Goal: Task Accomplishment & Management: Use online tool/utility

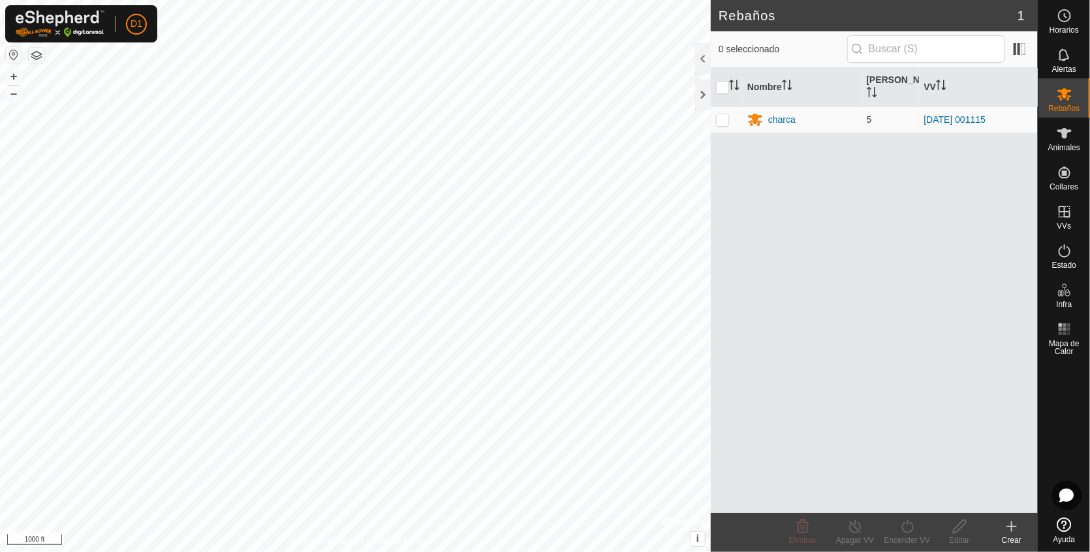
click at [311, 0] on html "D1 Horarios Alertas Rebaños Animales Collares VVs Estado Infra Mapa de Calor Ay…" at bounding box center [545, 276] width 1090 height 552
click at [18, 77] on button "+" at bounding box center [14, 77] width 16 height 16
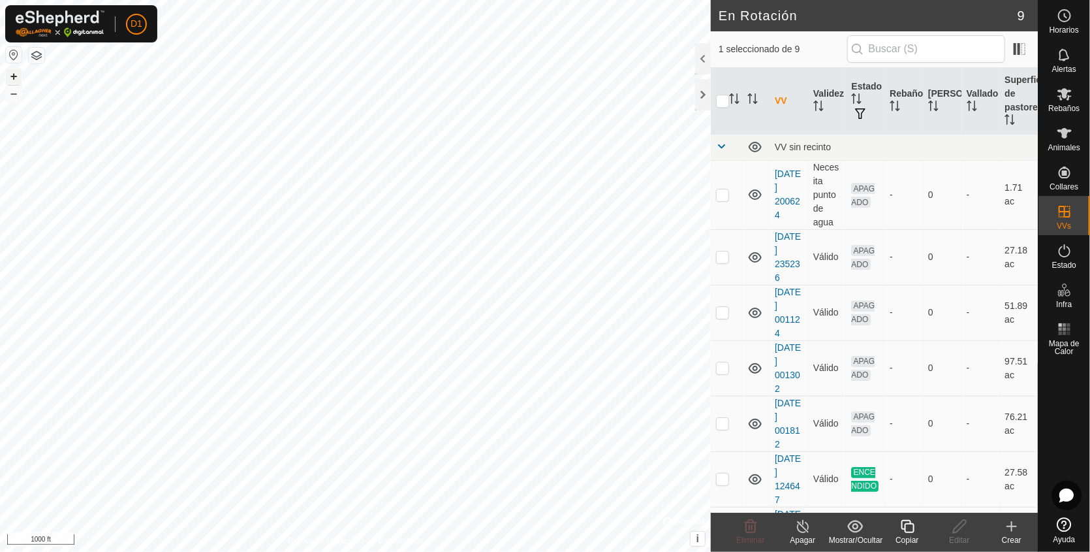
checkbox input "false"
click at [15, 72] on button "+" at bounding box center [14, 77] width 16 height 16
click at [447, 0] on html "D1 Horarios Alertas Rebaños Animales Collares VVs Estado Infra Mapa de Calor Ay…" at bounding box center [545, 276] width 1090 height 552
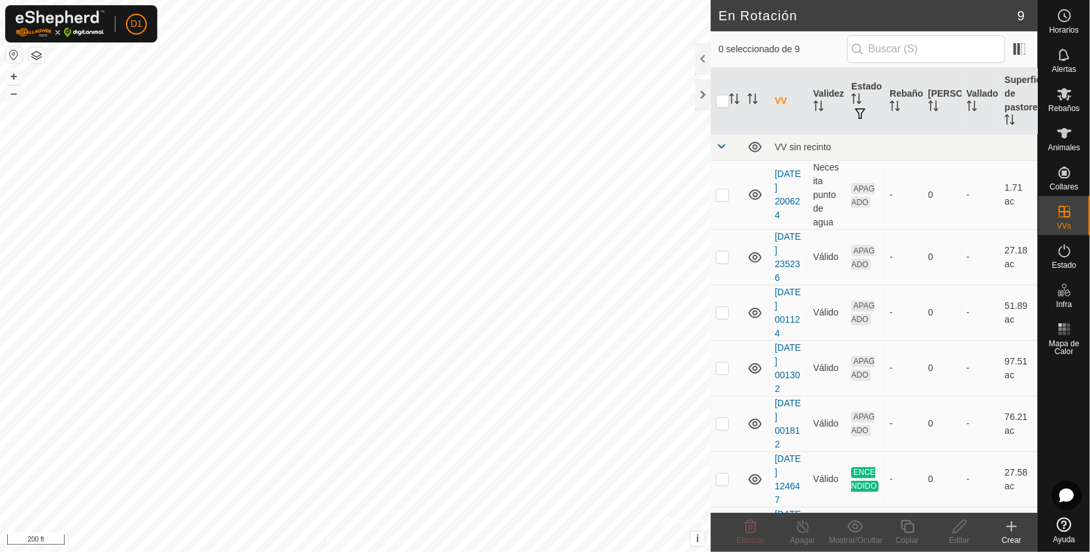
click at [494, 0] on html "D1 Horarios Alertas Rebaños Animales Collares VVs Estado Infra Mapa de Calor Ay…" at bounding box center [545, 276] width 1090 height 552
click at [486, 0] on html "D1 Horarios Alertas Rebaños Animales Collares VVs Estado Infra Mapa de Calor Ay…" at bounding box center [545, 276] width 1090 height 552
click at [14, 76] on button "+" at bounding box center [14, 77] width 16 height 16
click at [1010, 520] on icon at bounding box center [1012, 526] width 16 height 16
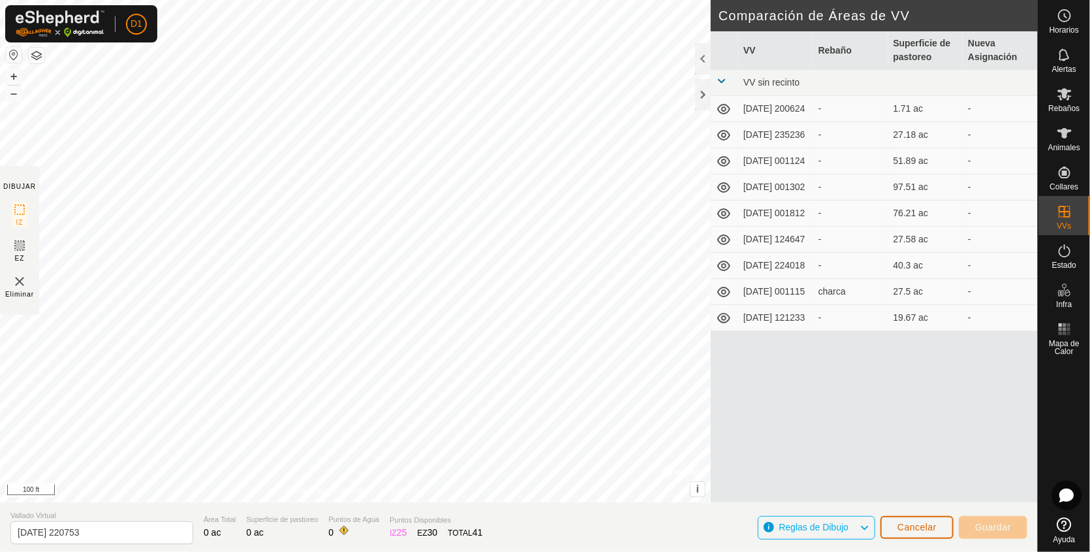
click at [912, 520] on button "Cancelar" at bounding box center [917, 527] width 73 height 23
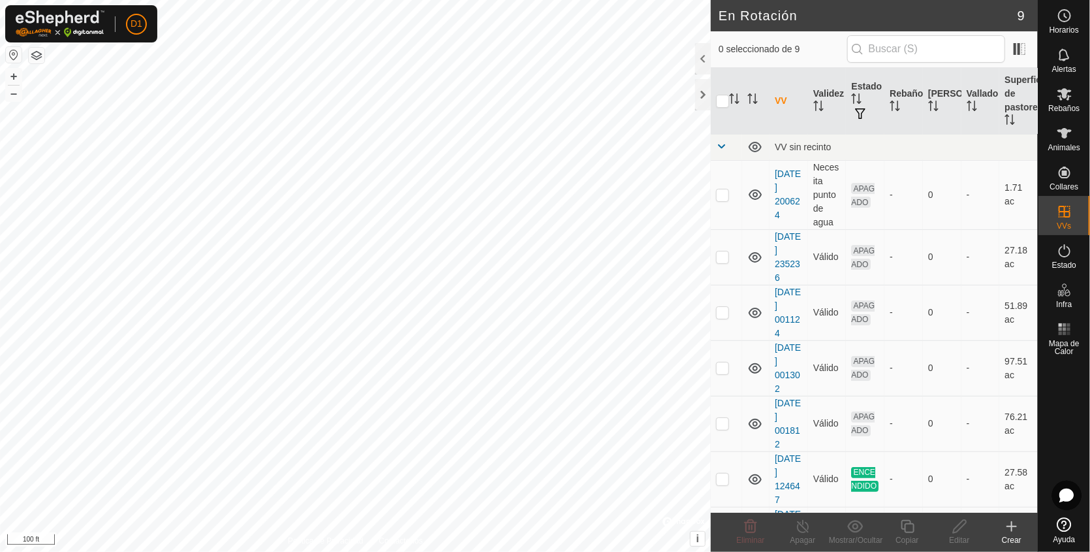
click at [1010, 526] on icon at bounding box center [1011, 526] width 9 height 0
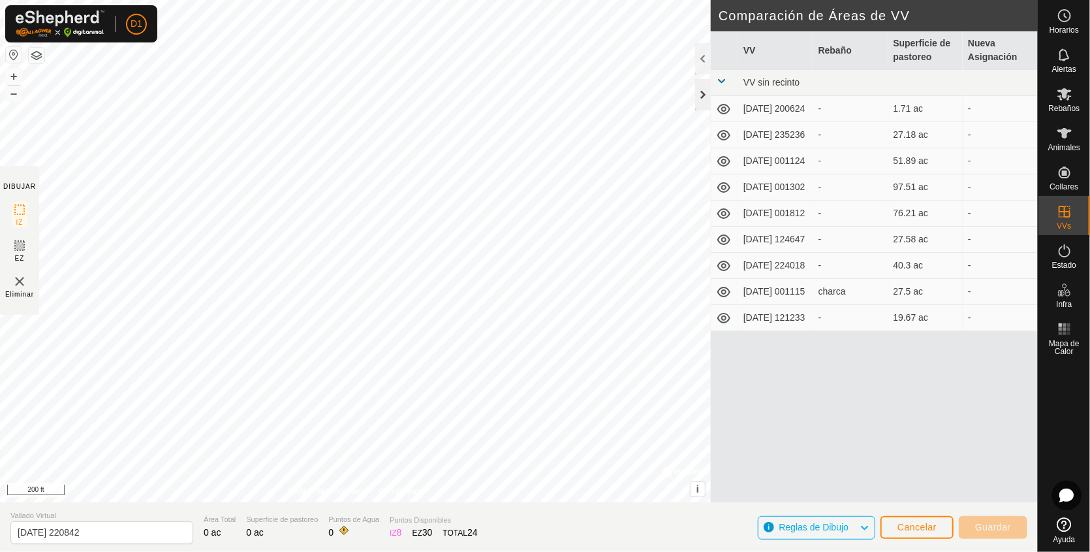
click at [704, 89] on div at bounding box center [703, 94] width 16 height 31
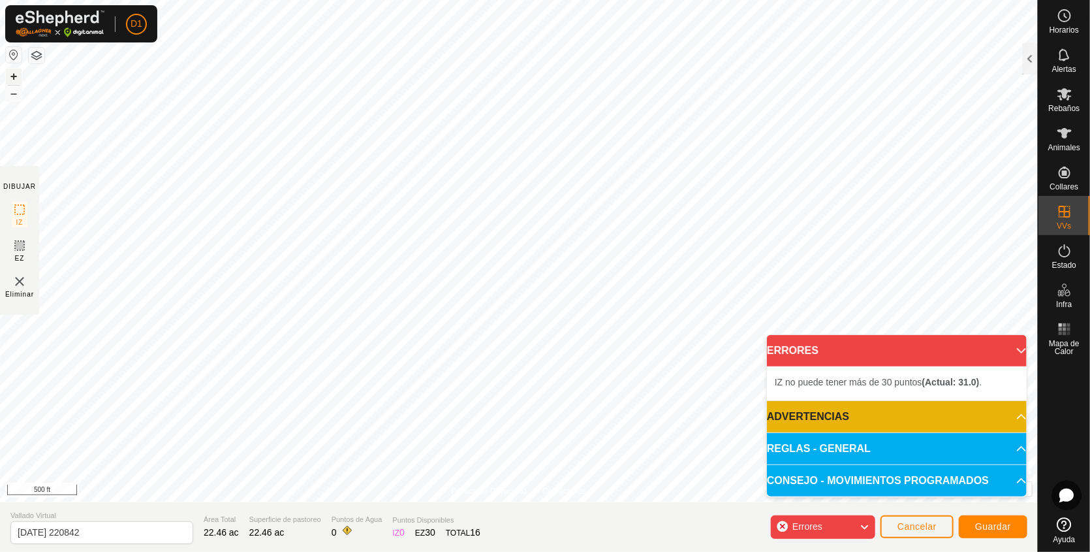
click at [20, 74] on button "+" at bounding box center [14, 77] width 16 height 16
click at [14, 76] on button "+" at bounding box center [14, 77] width 16 height 16
click at [11, 78] on button "+" at bounding box center [14, 77] width 16 height 16
click at [338, 519] on div "DIBUJAR IZ EZ Eliminar Política de Privacidad Contáctenos + – ⇧ i © Mapbox , © …" at bounding box center [519, 276] width 1038 height 552
click at [1011, 352] on p-accordion-header "ERRORES" at bounding box center [897, 350] width 260 height 31
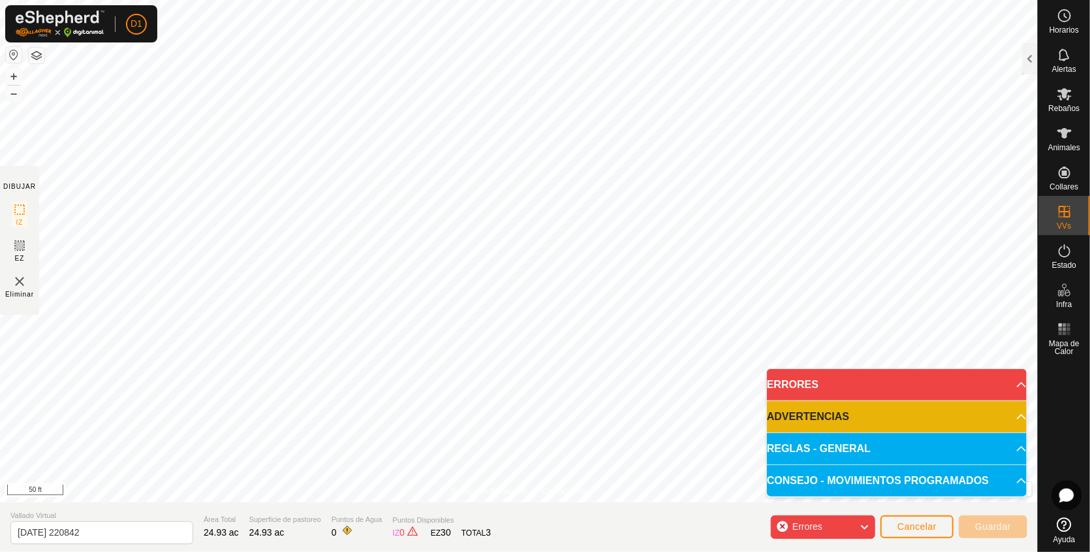
click at [845, 531] on div "Errores" at bounding box center [823, 526] width 104 height 23
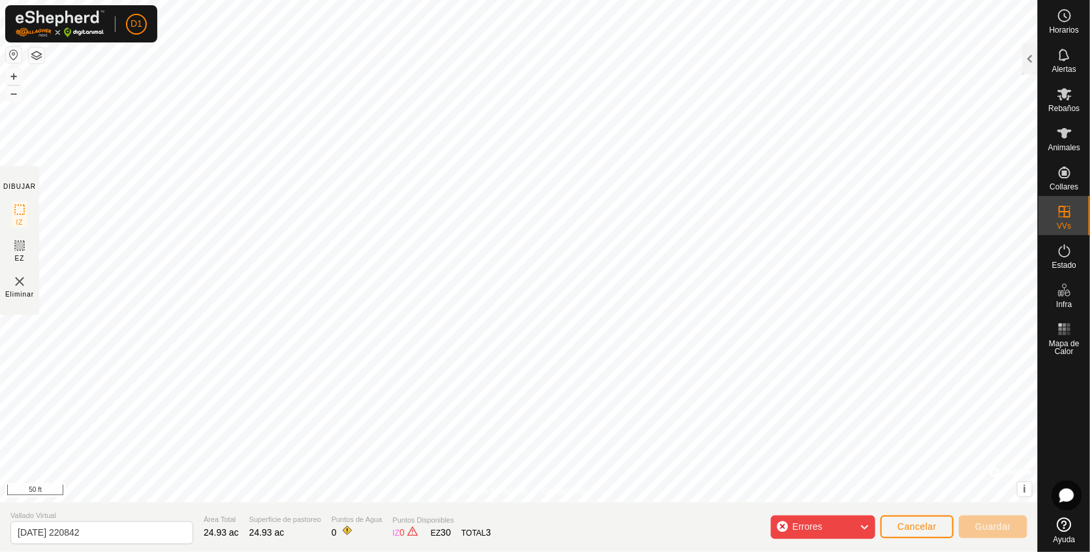
click at [845, 531] on div "Errores" at bounding box center [823, 526] width 104 height 23
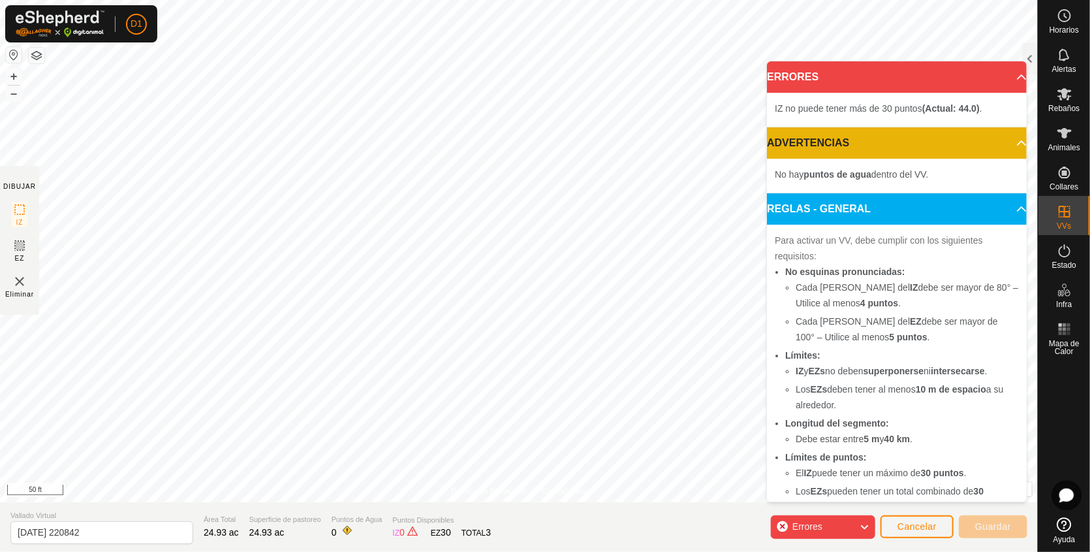
click at [999, 78] on p-accordion-header "ERRORES" at bounding box center [897, 76] width 260 height 31
click at [1006, 77] on p-accordion-header "ERRORES" at bounding box center [897, 76] width 260 height 31
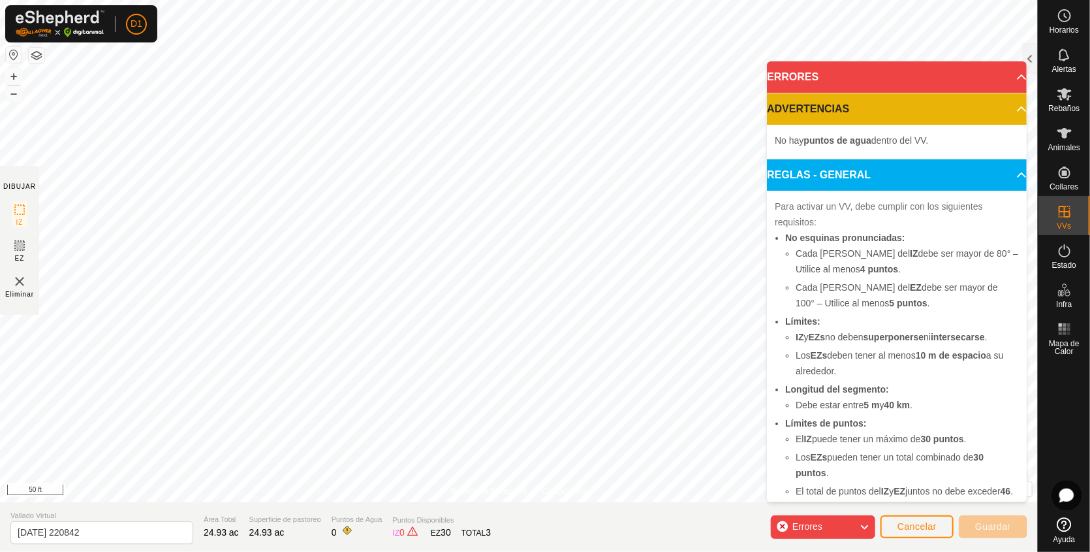
click at [1006, 77] on p-accordion-header "ERRORES" at bounding box center [897, 76] width 260 height 31
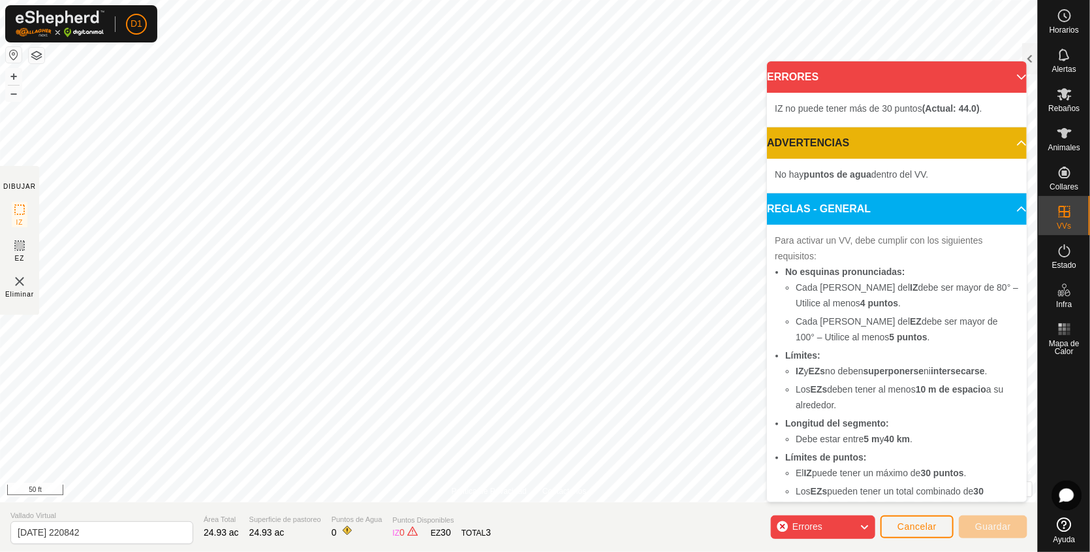
click at [1001, 76] on p-accordion-header "ERRORES" at bounding box center [897, 76] width 260 height 31
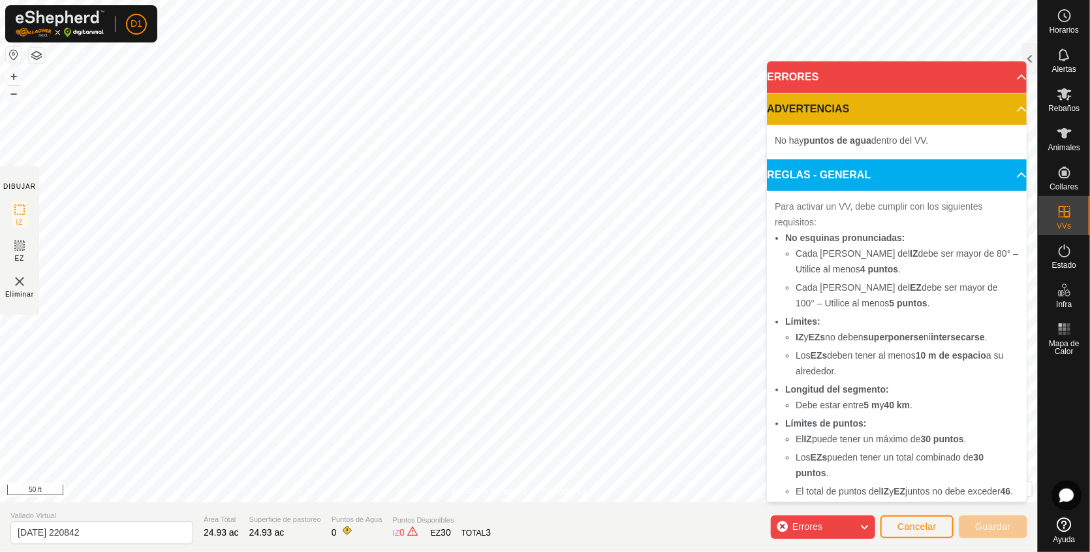
click at [1001, 76] on span at bounding box center [1001, 76] width 0 height 0
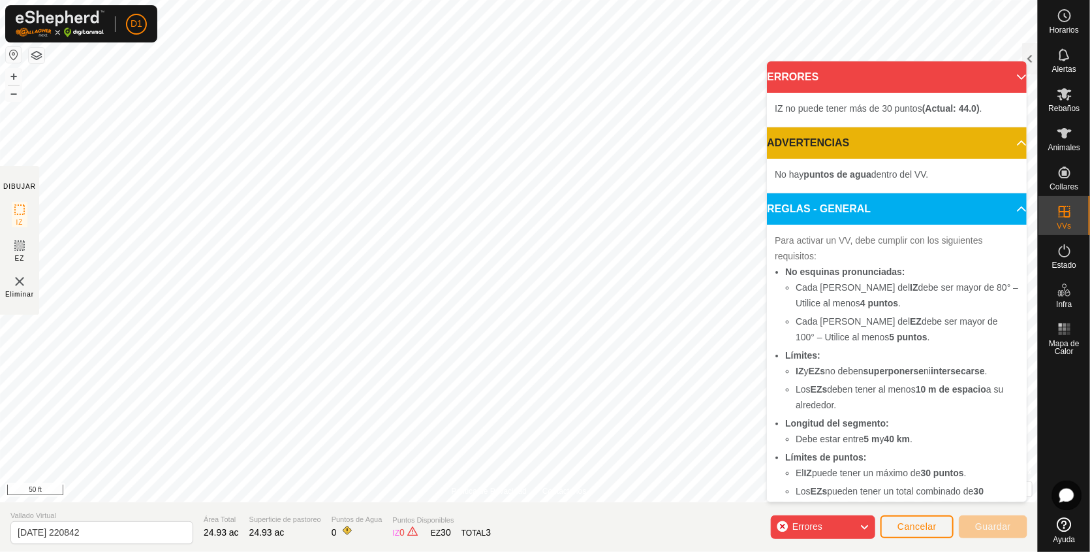
click at [1001, 76] on p-accordion-header "ERRORES" at bounding box center [897, 76] width 260 height 31
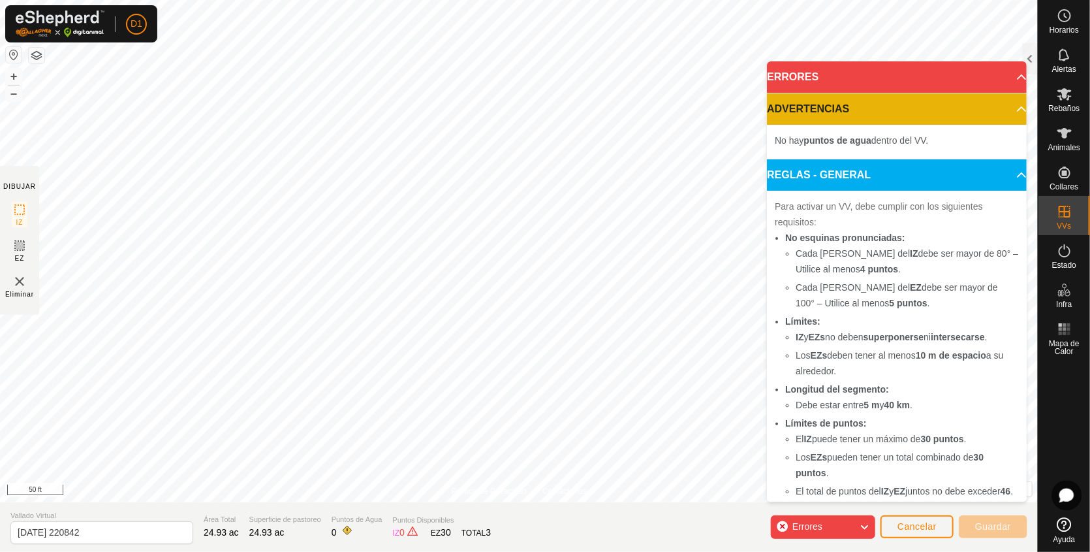
click at [837, 541] on div "Errores" at bounding box center [823, 526] width 104 height 33
click at [831, 526] on span "Errores" at bounding box center [812, 526] width 40 height 17
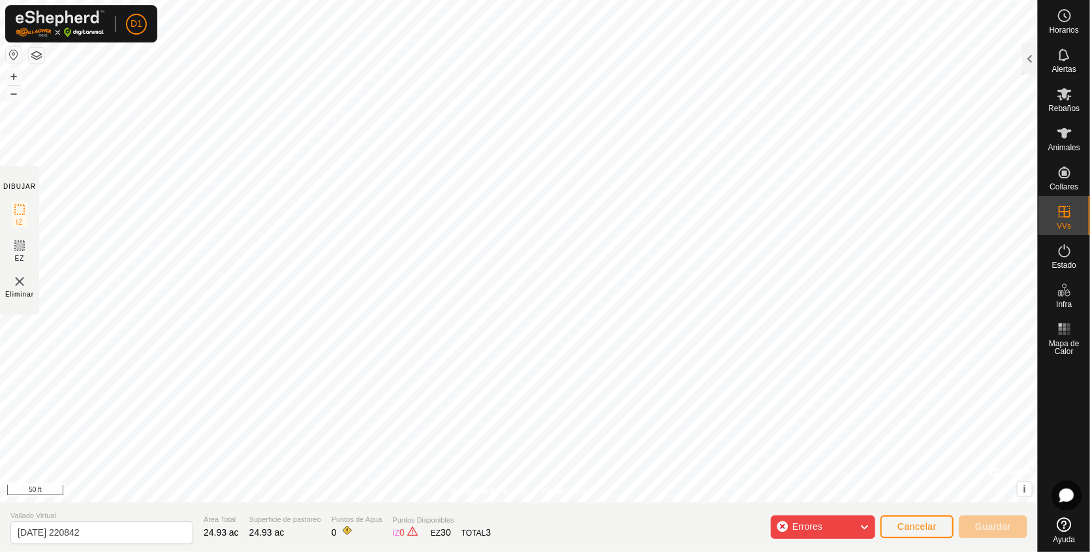
click at [720, 515] on div "DIBUJAR IZ EZ Eliminar Política de Privacidad Contáctenos + – ⇧ i © Mapbox , © …" at bounding box center [519, 276] width 1038 height 552
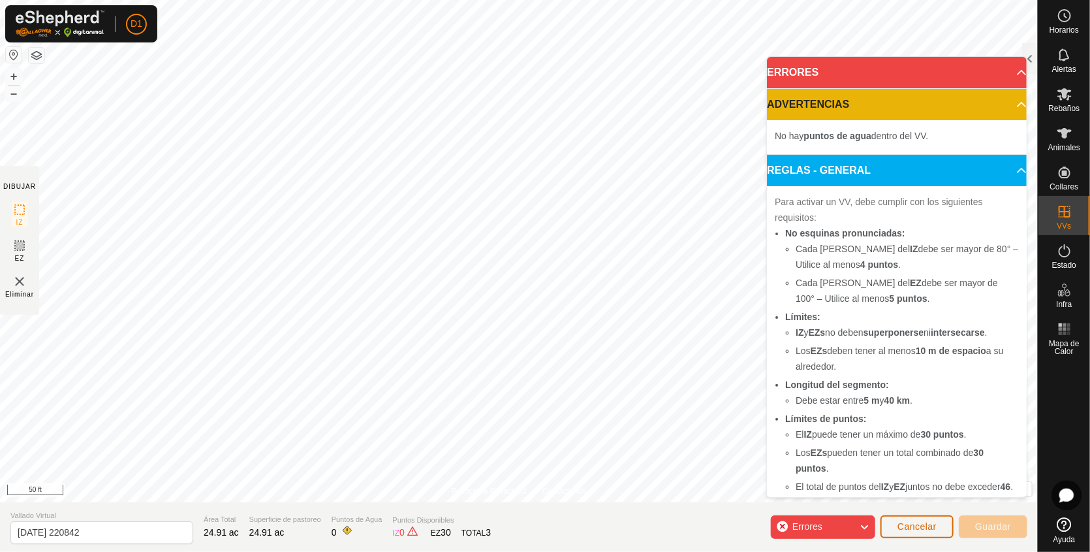
click at [918, 521] on span "Cancelar" at bounding box center [917, 526] width 39 height 10
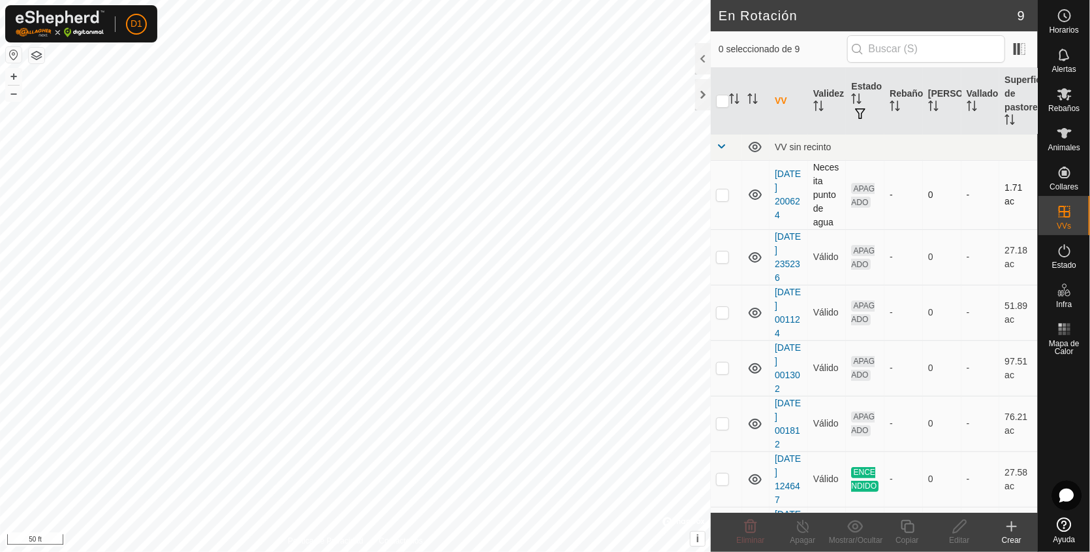
click at [847, 218] on div "En Rotación 9 0 seleccionado de 9 VV Validez Estado Rebaño [PERSON_NAME] Superf…" at bounding box center [519, 276] width 1038 height 552
drag, startPoint x: 847, startPoint y: 454, endPoint x: 909, endPoint y: 561, distance: 124.0
click at [909, 551] on html "D1 Horarios Alertas Rebaños Animales Collares VVs Estado Infra Mapa de Calor Ay…" at bounding box center [545, 276] width 1090 height 552
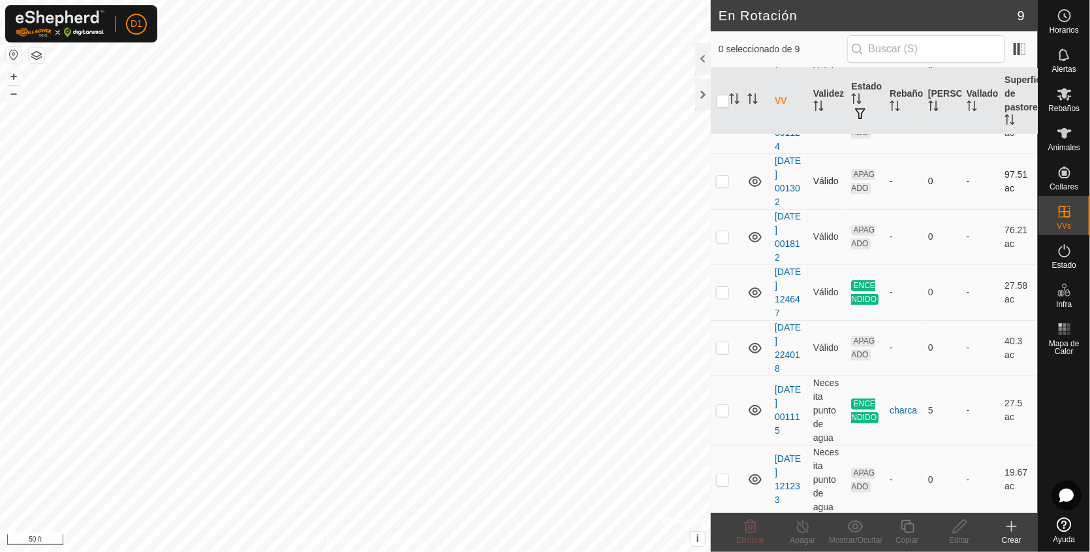
click at [962, 201] on td "-" at bounding box center [981, 180] width 39 height 55
click at [1013, 519] on icon at bounding box center [1012, 526] width 16 height 16
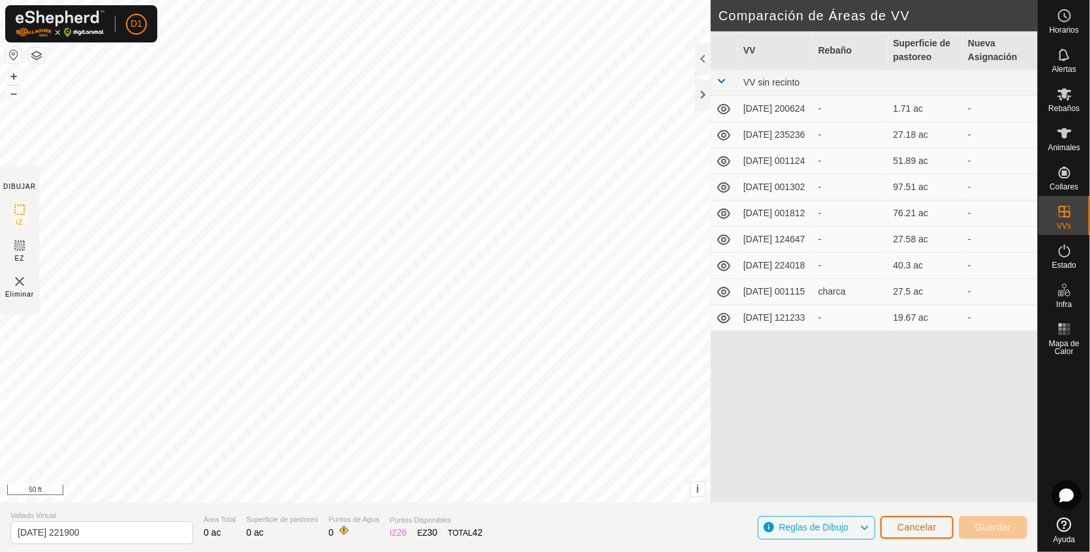
click at [911, 528] on span "Cancelar" at bounding box center [917, 527] width 39 height 10
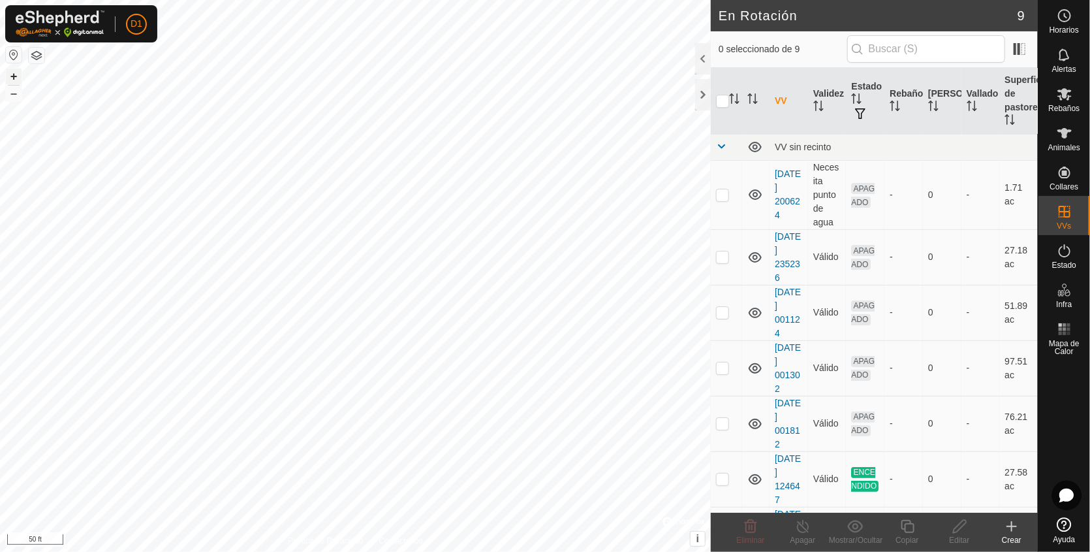
click at [11, 72] on button "+" at bounding box center [14, 77] width 16 height 16
click at [13, 91] on button "–" at bounding box center [14, 94] width 16 height 16
click at [1014, 526] on icon at bounding box center [1011, 526] width 9 height 0
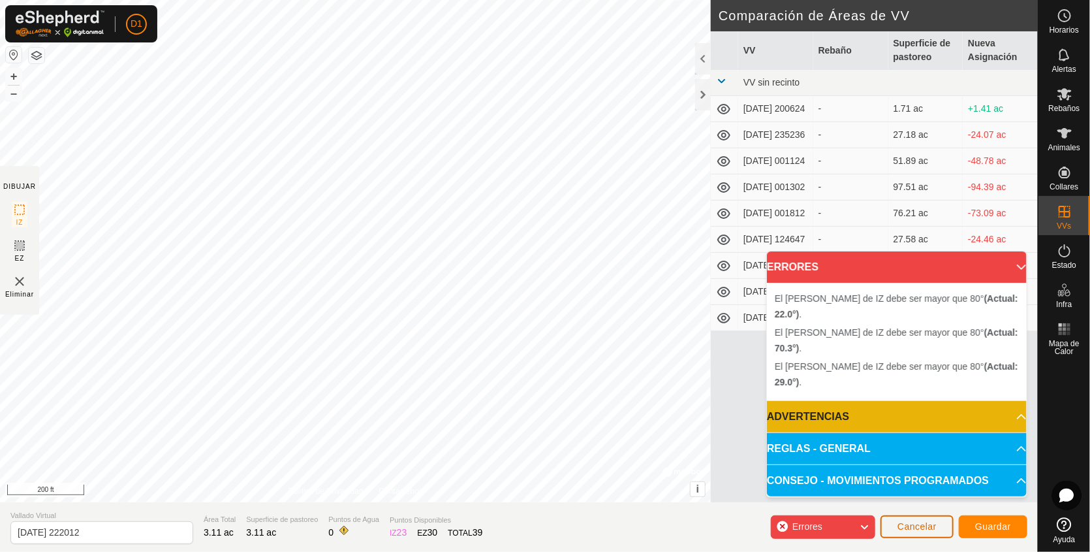
click at [922, 524] on span "Cancelar" at bounding box center [917, 526] width 39 height 10
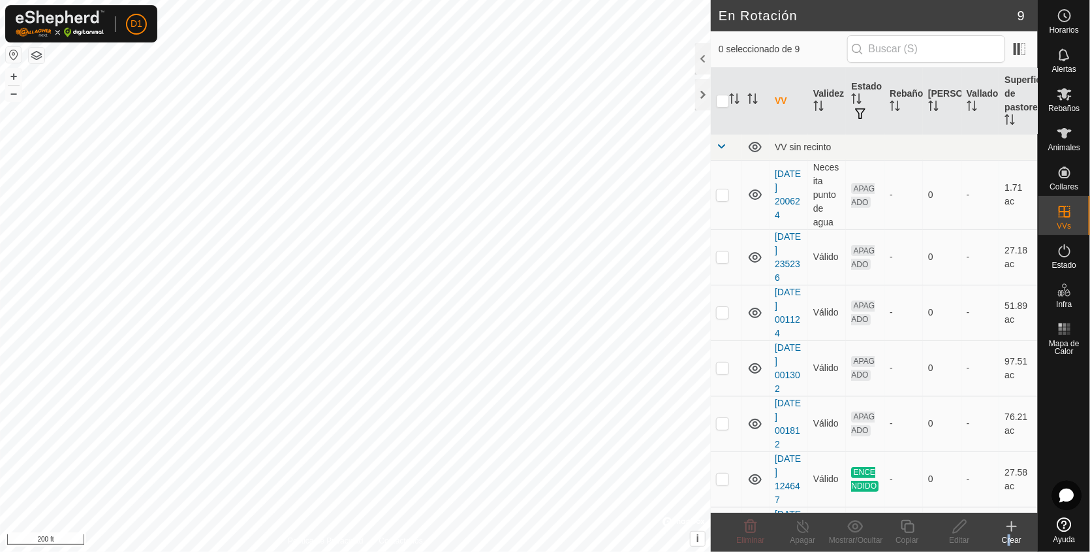
drag, startPoint x: 1009, startPoint y: 541, endPoint x: 1009, endPoint y: 531, distance: 9.8
click at [1009, 531] on div "Crear" at bounding box center [1012, 531] width 52 height 39
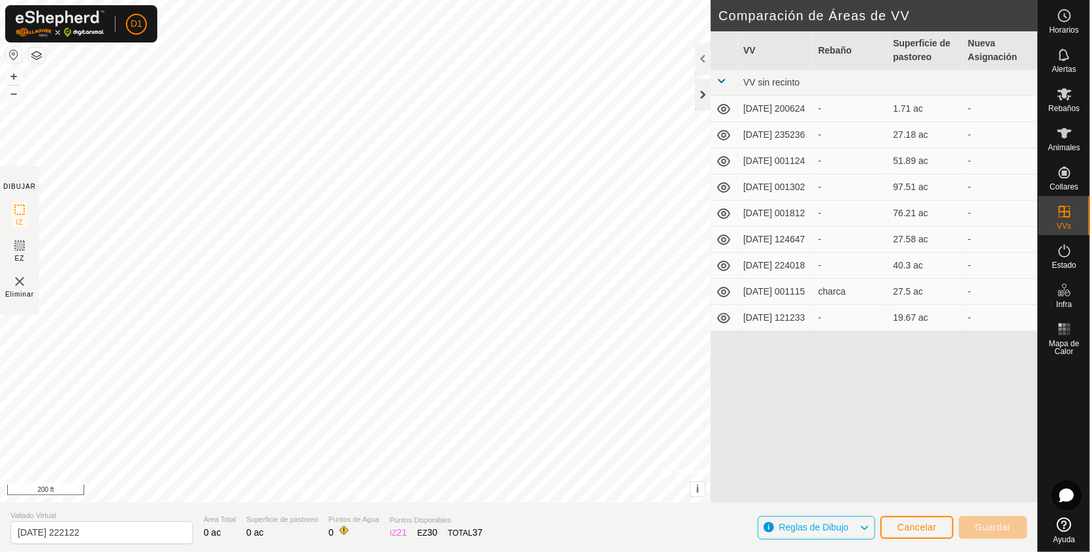
click at [704, 97] on div at bounding box center [703, 94] width 16 height 31
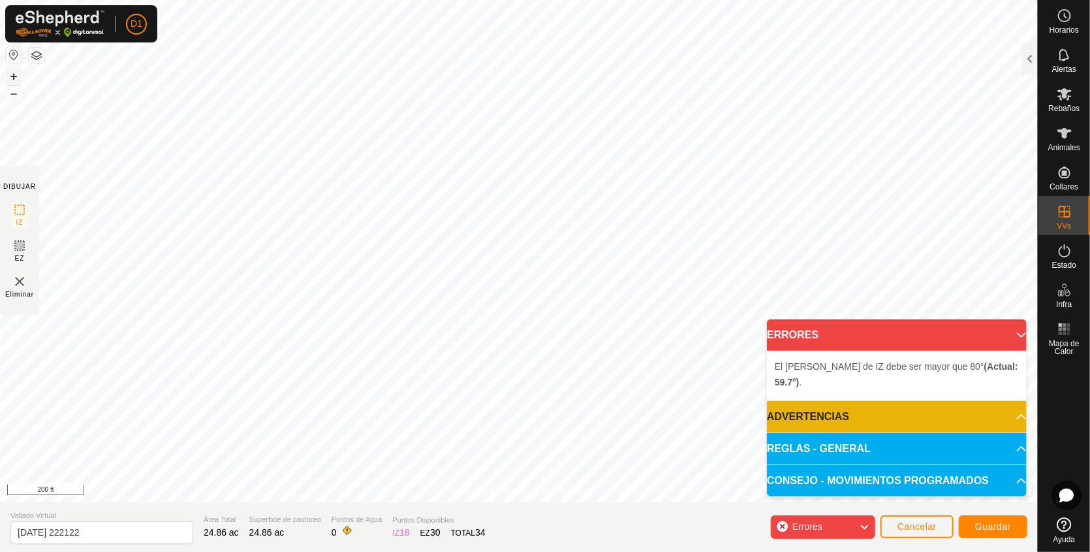
click at [13, 70] on button "+" at bounding box center [14, 77] width 16 height 16
click at [12, 74] on button "+" at bounding box center [14, 77] width 16 height 16
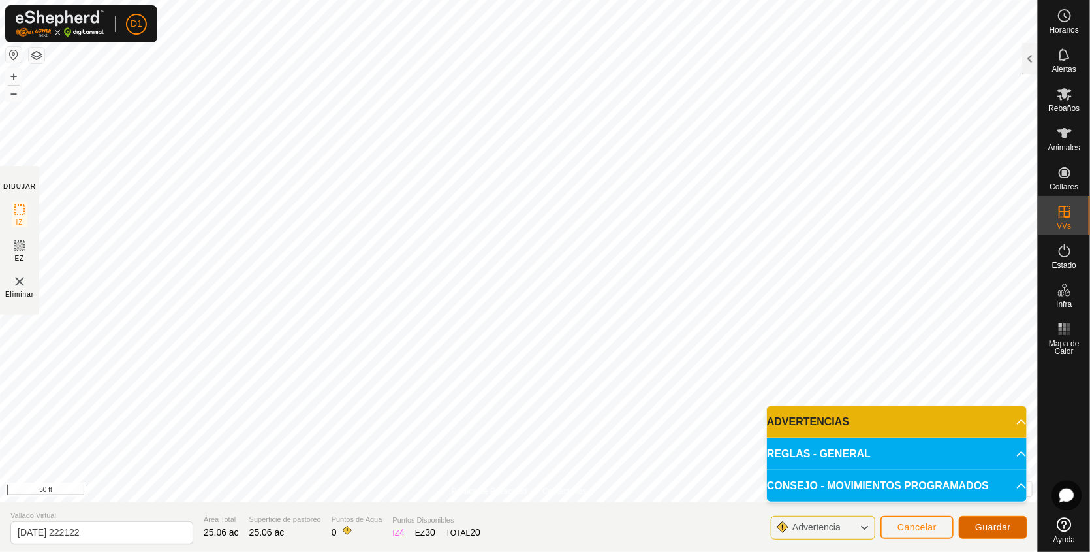
click at [988, 522] on span "Guardar" at bounding box center [993, 527] width 36 height 10
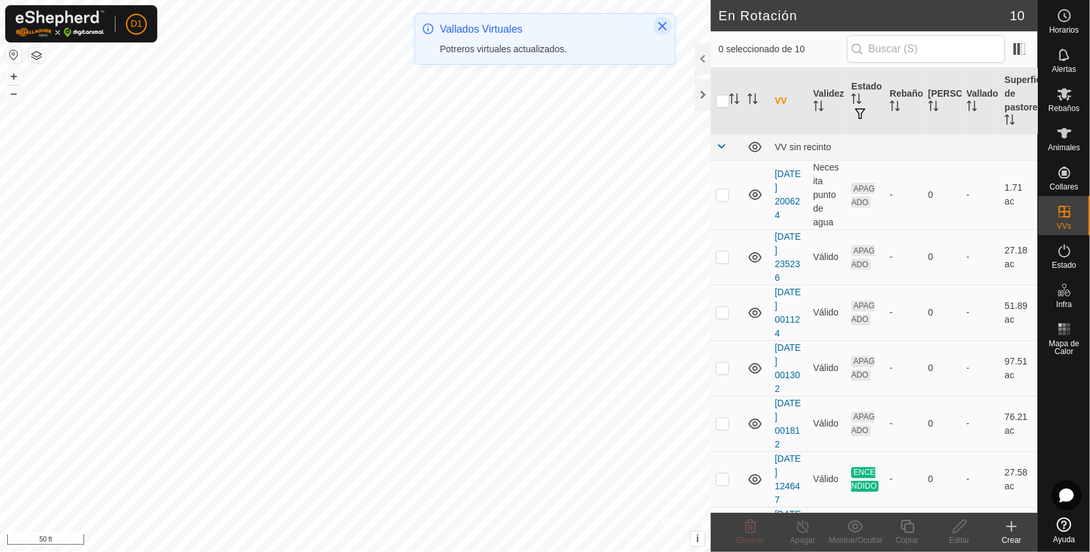
click at [661, 26] on icon "Close" at bounding box center [662, 26] width 10 height 10
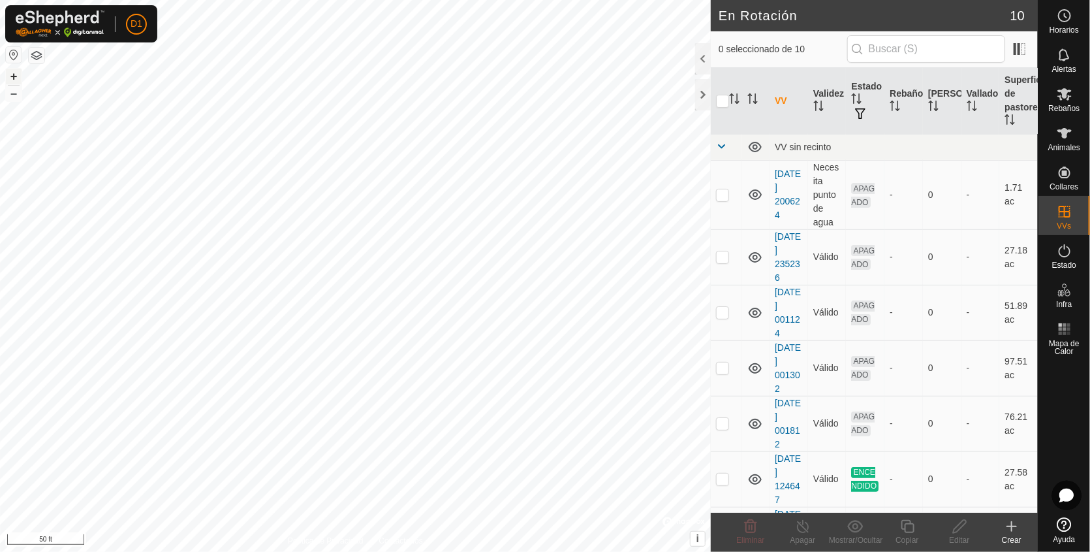
click at [10, 75] on button "+" at bounding box center [14, 77] width 16 height 16
click at [12, 91] on button "–" at bounding box center [14, 94] width 16 height 16
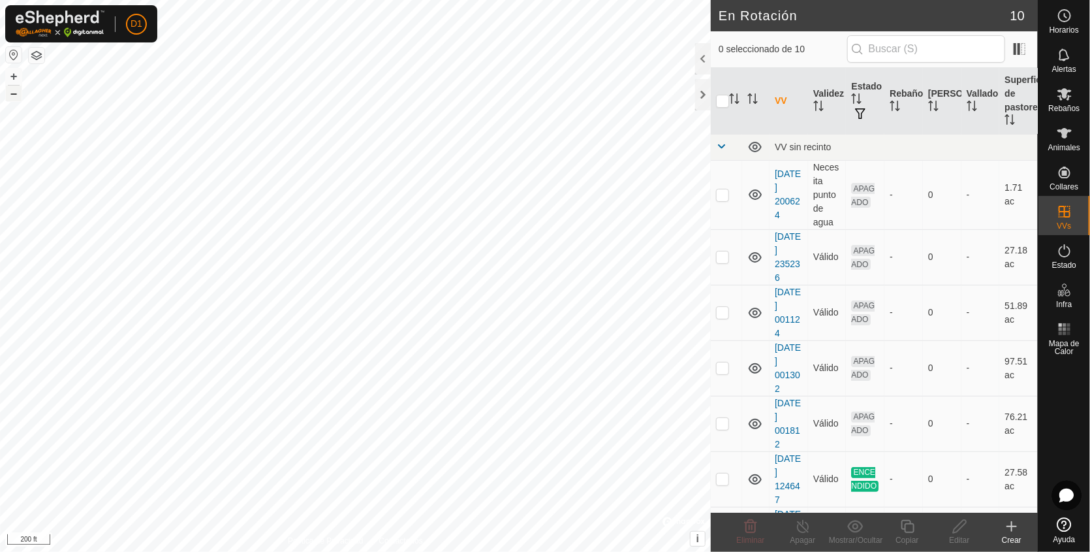
click at [12, 91] on button "–" at bounding box center [14, 94] width 16 height 16
click at [9, 79] on button "+" at bounding box center [14, 77] width 16 height 16
click at [10, 76] on button "+" at bounding box center [14, 77] width 16 height 16
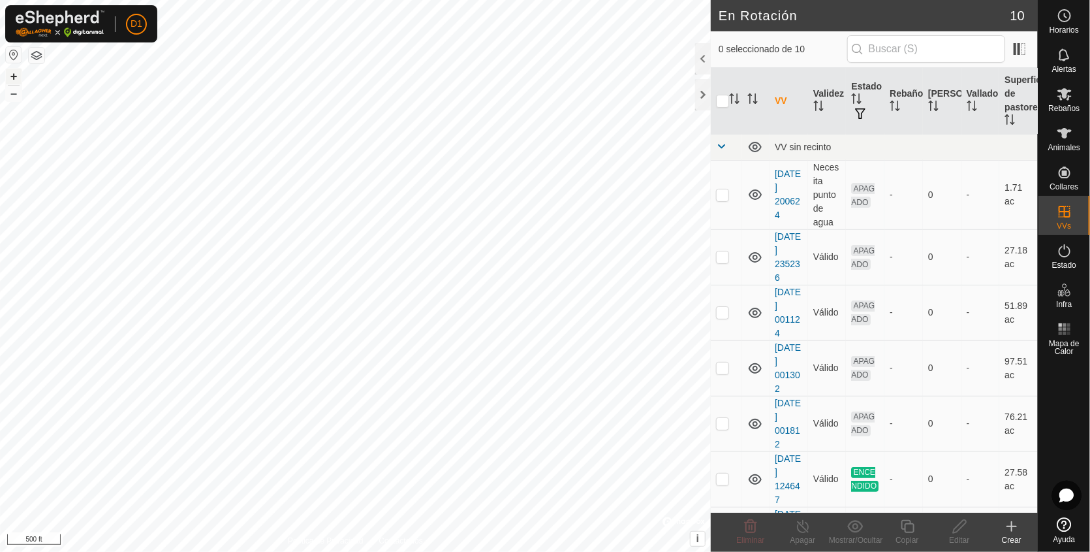
click at [10, 76] on button "+" at bounding box center [14, 77] width 16 height 16
click at [13, 74] on button "+" at bounding box center [14, 77] width 16 height 16
click at [11, 93] on button "–" at bounding box center [14, 94] width 16 height 16
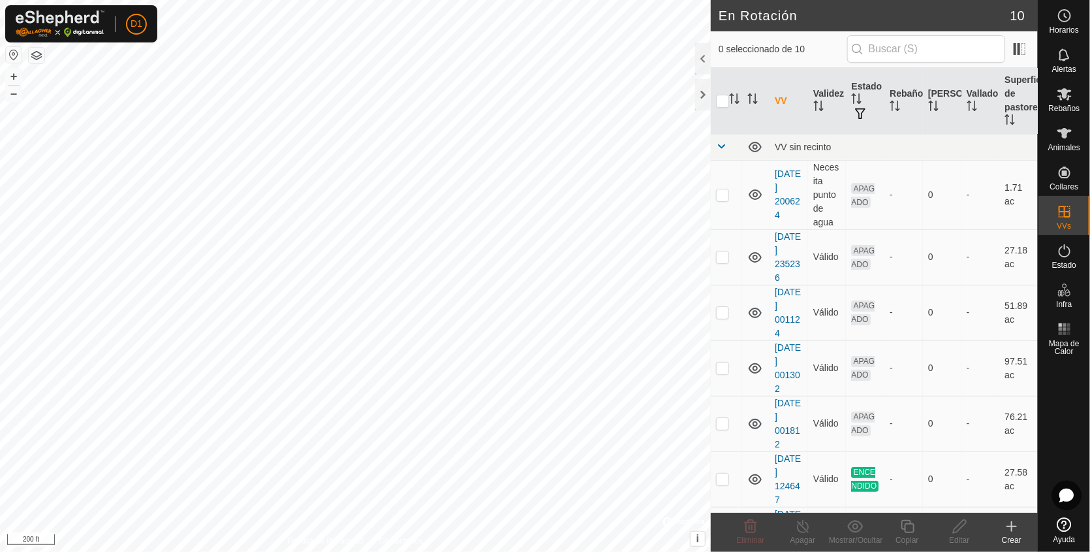
click at [1012, 531] on icon at bounding box center [1012, 526] width 0 height 9
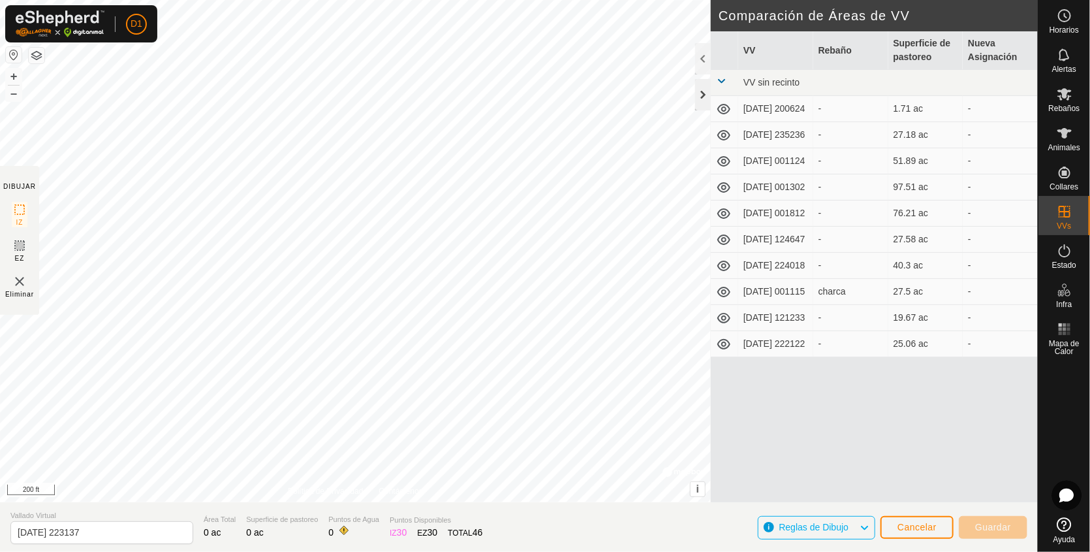
click at [702, 90] on div at bounding box center [703, 94] width 16 height 31
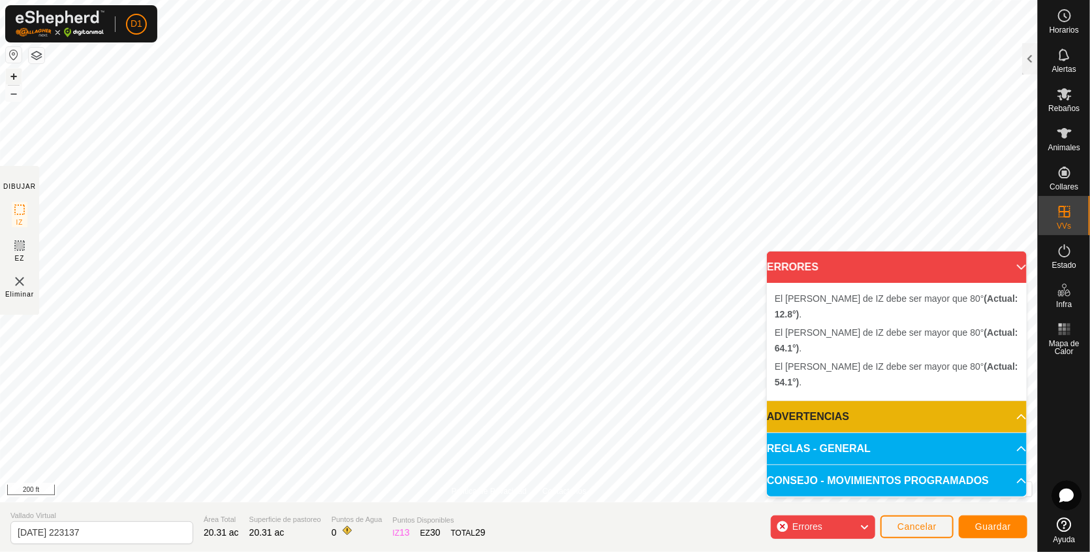
click at [13, 70] on button "+" at bounding box center [14, 77] width 16 height 16
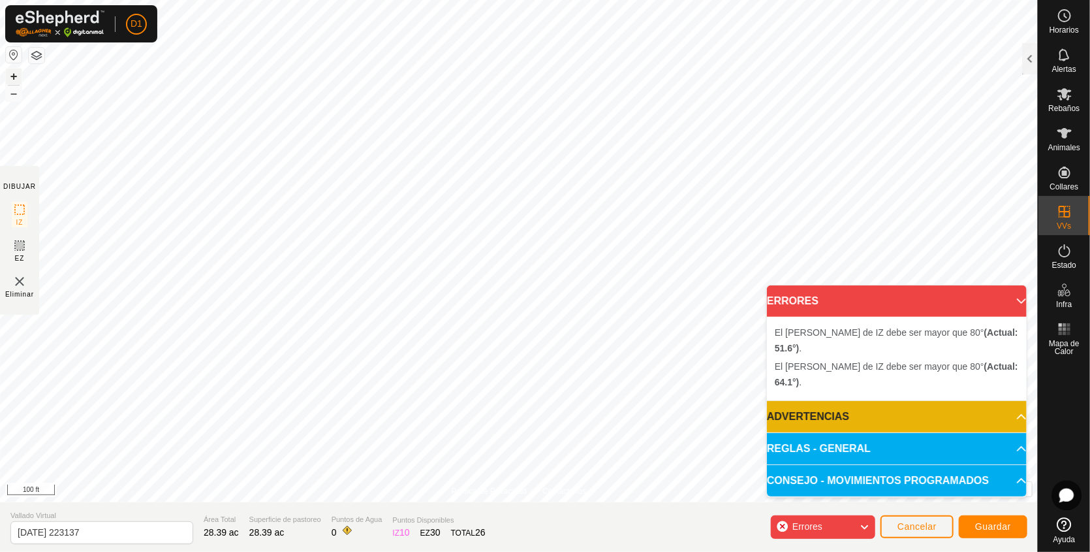
click at [14, 78] on button "+" at bounding box center [14, 77] width 16 height 16
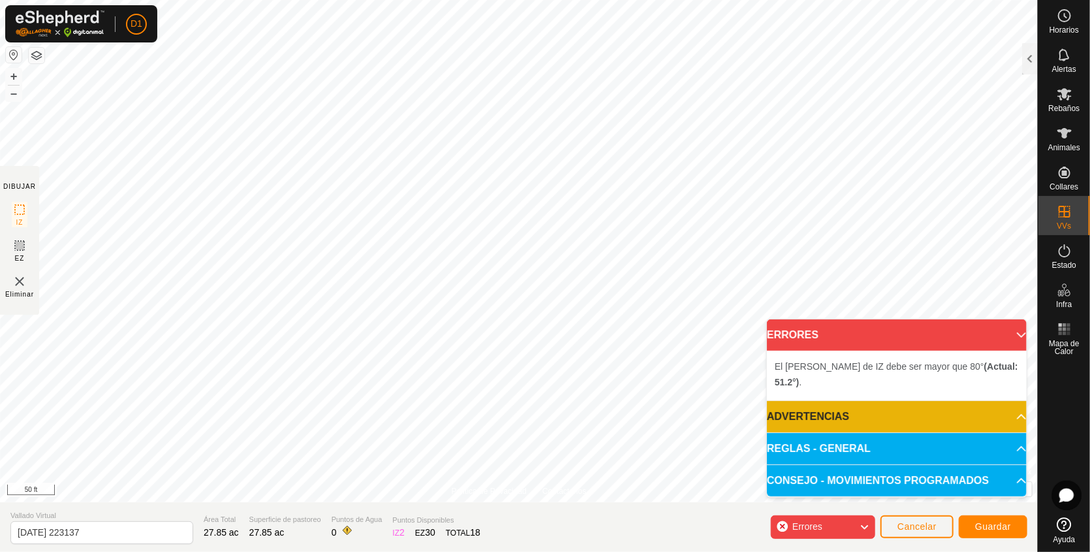
click at [266, 0] on html "D1 Horarios Alertas Rebaños Animales Collares VVs Estado Infra Mapa de Calor Ay…" at bounding box center [545, 276] width 1090 height 552
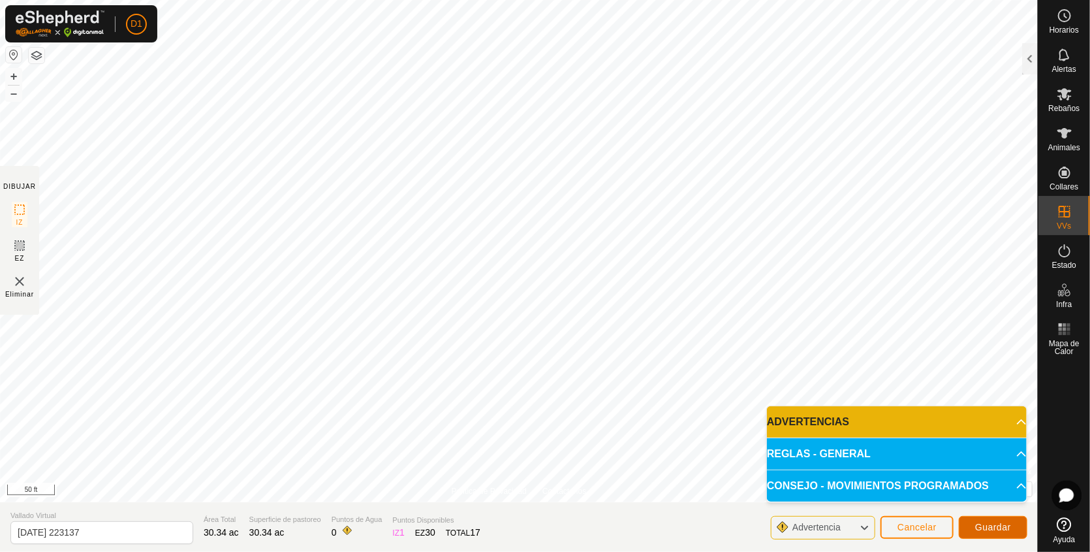
click at [999, 522] on span "Guardar" at bounding box center [993, 527] width 36 height 10
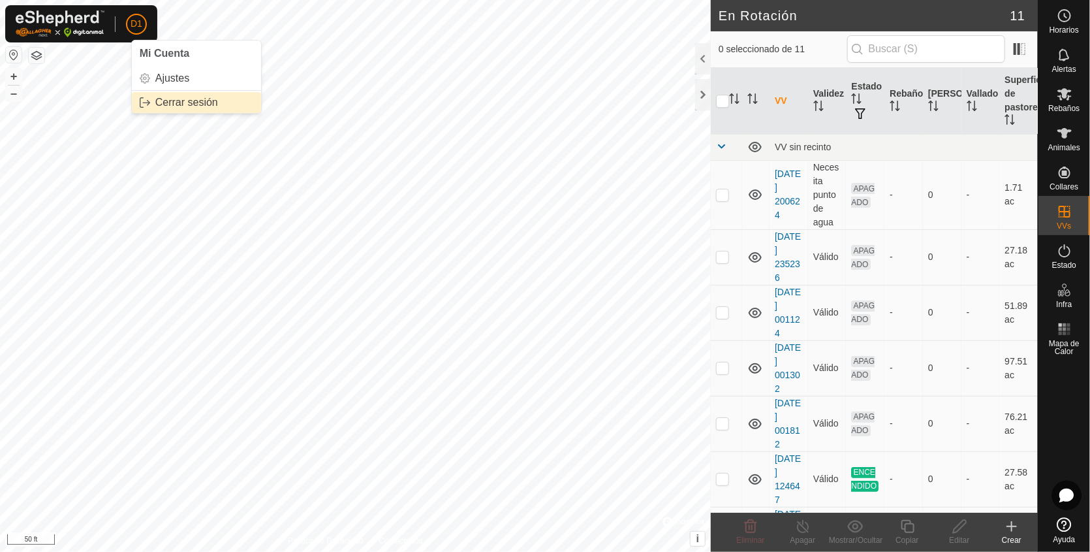
click at [168, 102] on link "Cerrar sesión" at bounding box center [196, 102] width 129 height 21
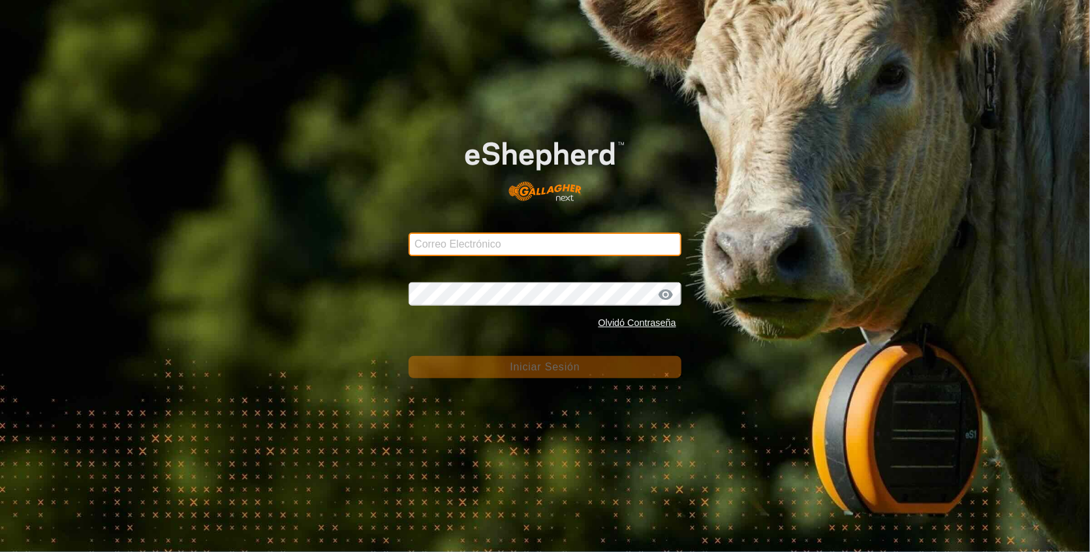
type input "[EMAIL_ADDRESS][DOMAIN_NAME]"
